Goal: Navigation & Orientation: Find specific page/section

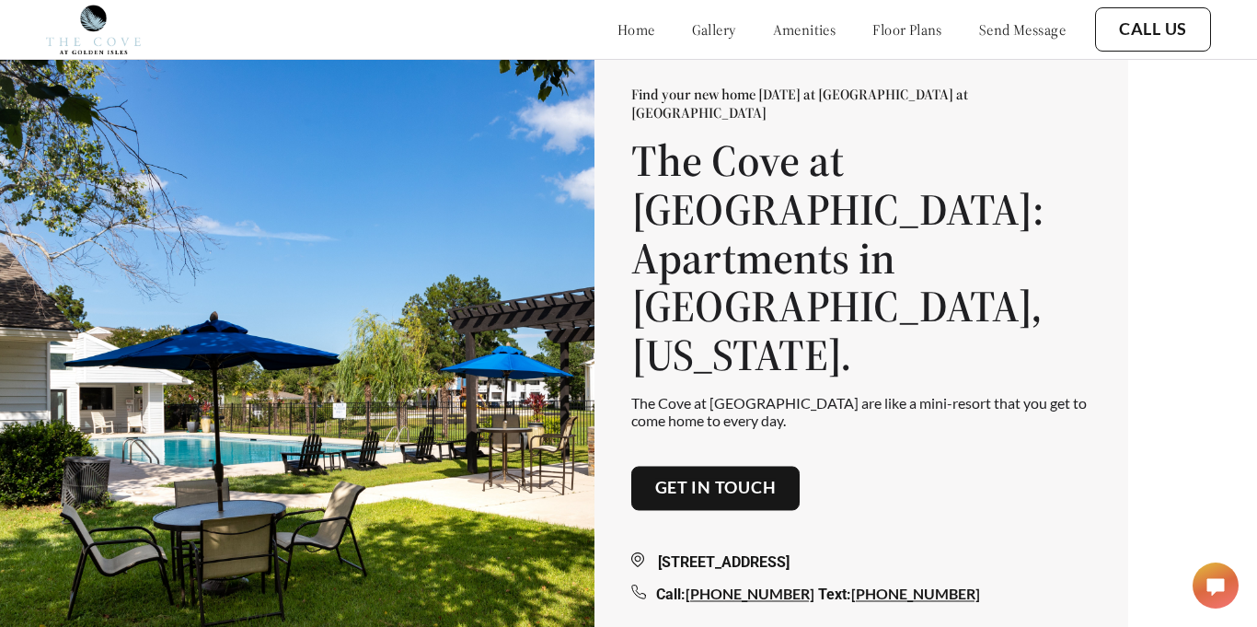
click at [594, 40] on div "home gallery amenities floor plans send message" at bounding box center [823, 30] width 485 height 50
click at [785, 39] on link "amenities" at bounding box center [804, 29] width 63 height 18
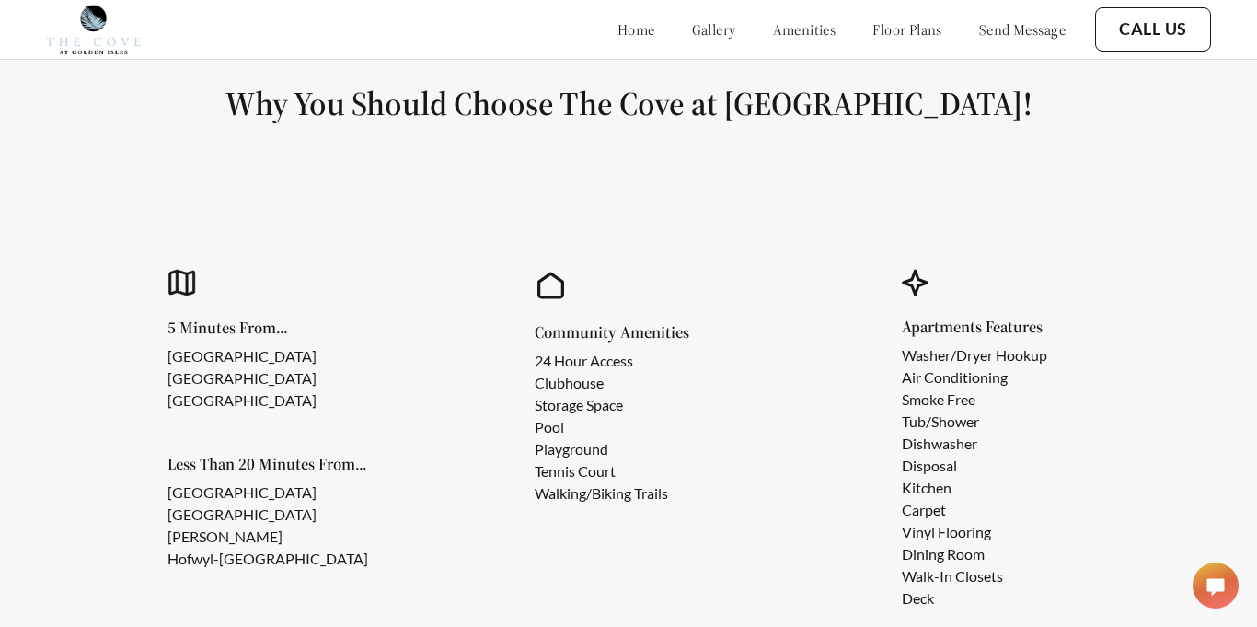
click at [872, 36] on link "floor plans" at bounding box center [907, 29] width 70 height 18
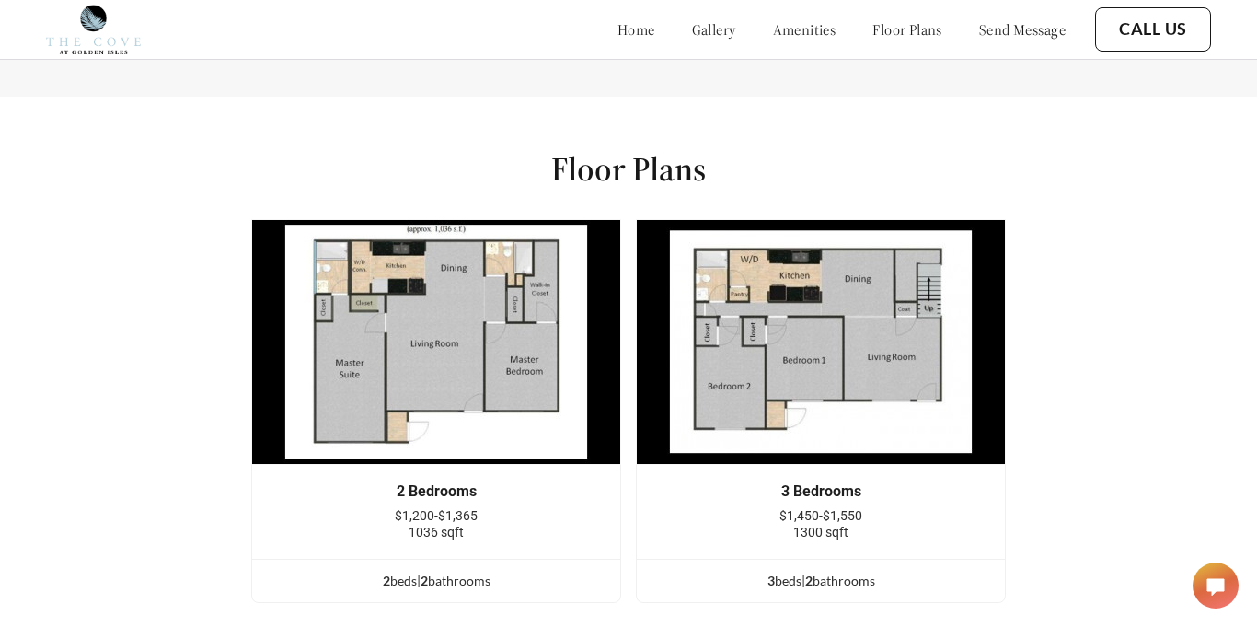
scroll to position [2174, 0]
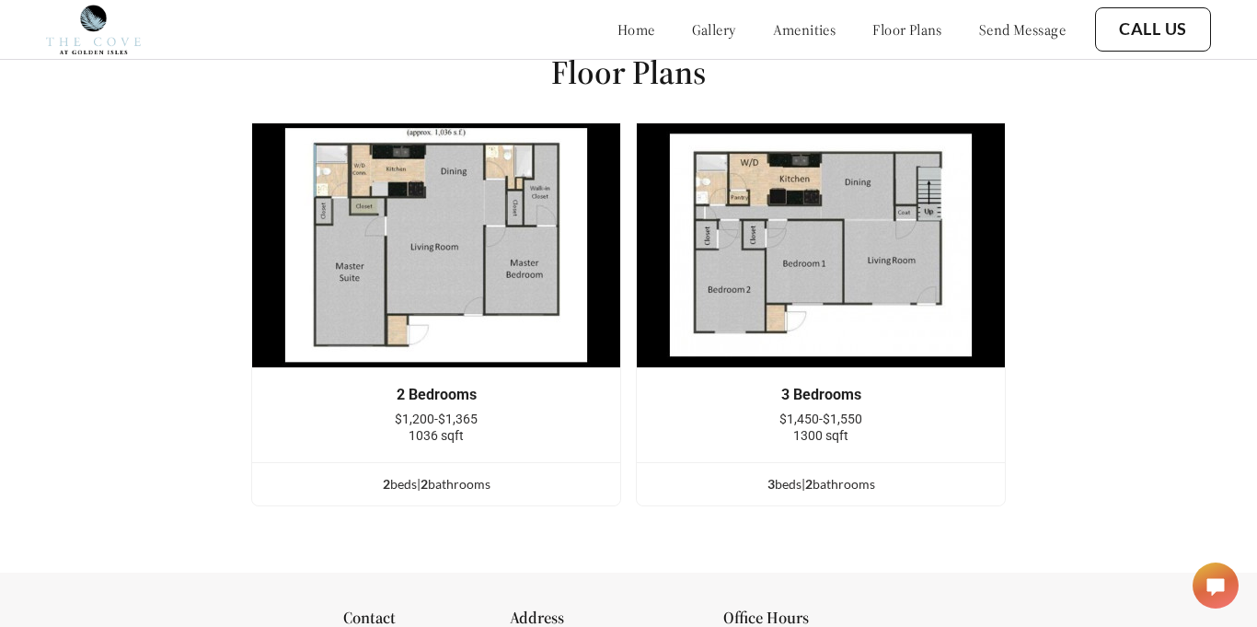
click at [955, 42] on div "home gallery amenities floor plans send message" at bounding box center [823, 30] width 485 height 50
click at [704, 30] on div "home gallery amenities floor plans send message" at bounding box center [823, 29] width 485 height 18
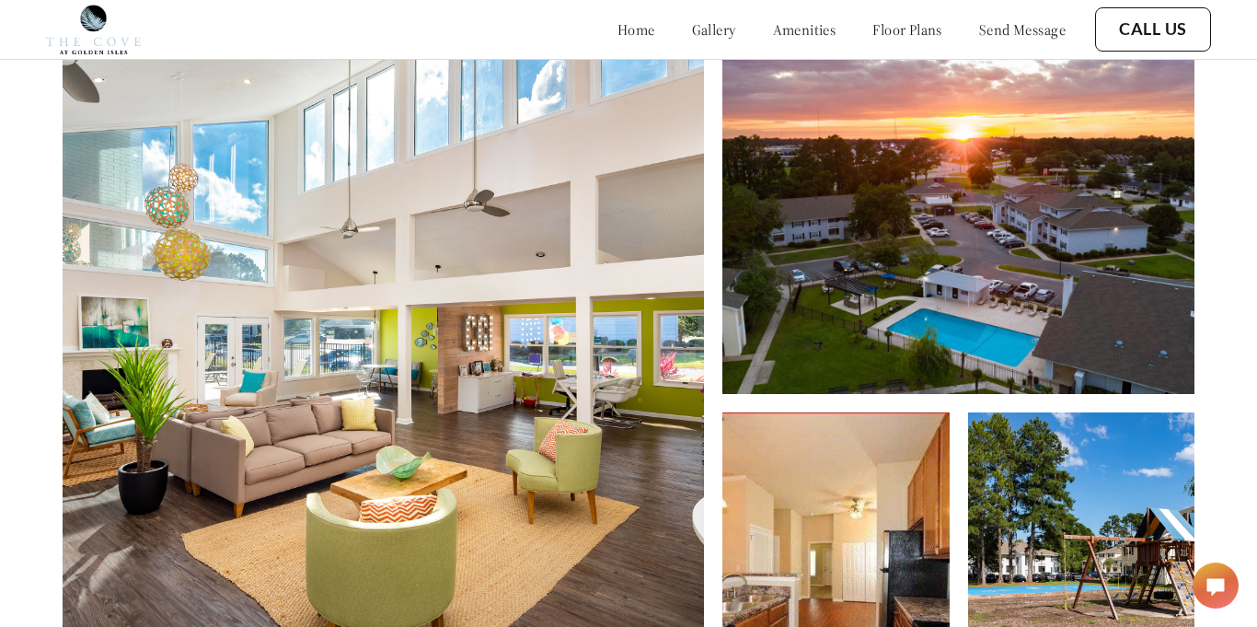
scroll to position [306, 0]
